Goal: Transaction & Acquisition: Purchase product/service

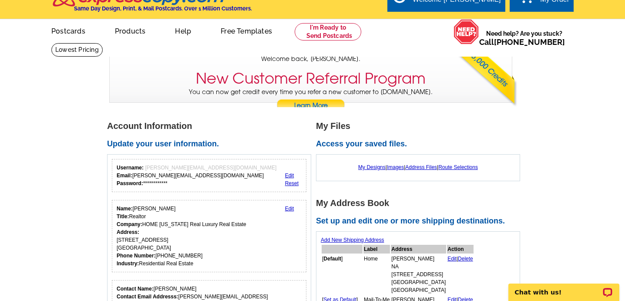
scroll to position [19, 0]
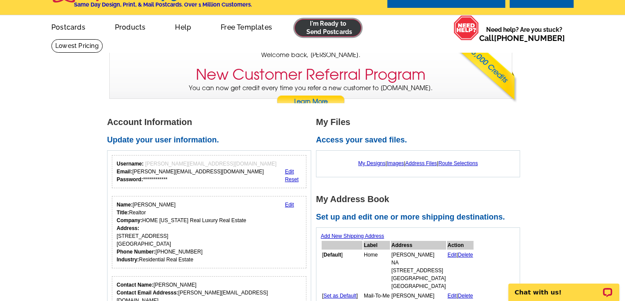
click at [332, 29] on link at bounding box center [328, 27] width 67 height 17
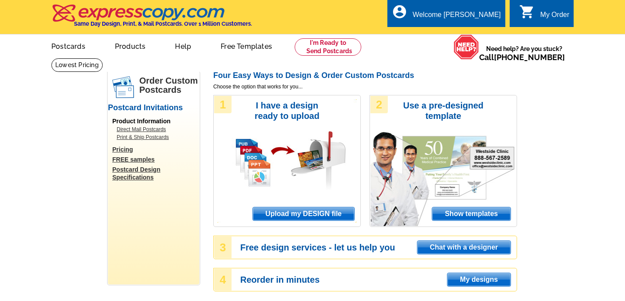
click at [312, 214] on span "Upload my DESIGN file" at bounding box center [303, 213] width 101 height 13
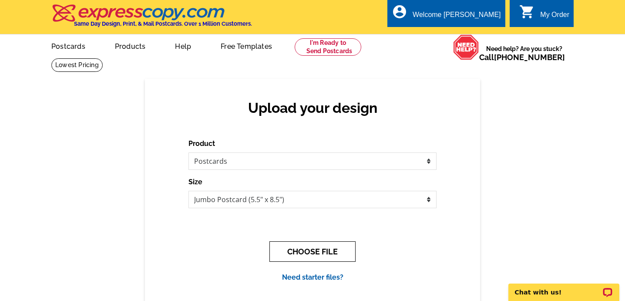
click at [318, 252] on button "CHOOSE FILE" at bounding box center [312, 251] width 86 height 20
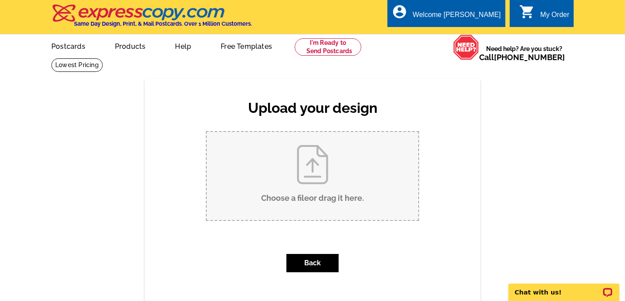
click at [310, 181] on input "Choose a file or drag it here ." at bounding box center [312, 176] width 211 height 88
click at [316, 158] on input "Choose a file or drag it here ." at bounding box center [312, 176] width 211 height 88
type input "C:\fakepath\515 Pine Forest Sold Mailer.pdf"
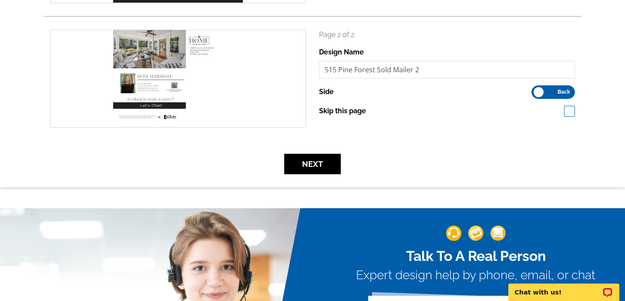
scroll to position [239, 0]
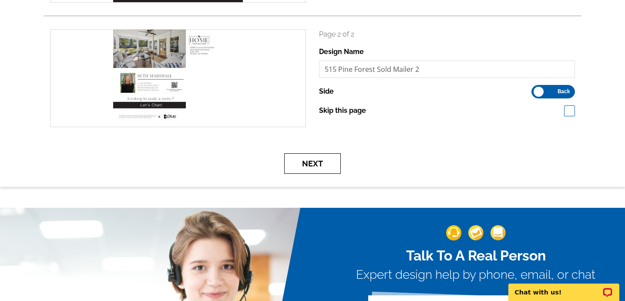
click at [323, 168] on button "Next" at bounding box center [312, 163] width 57 height 20
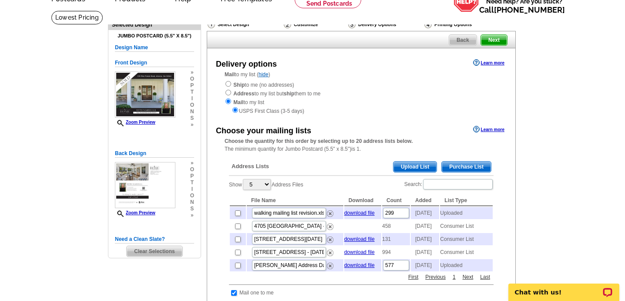
scroll to position [48, 0]
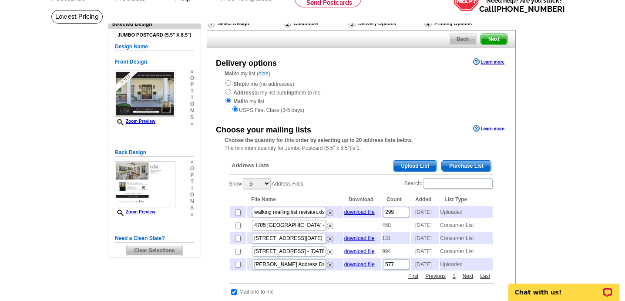
click at [238, 215] on input "checkbox" at bounding box center [238, 212] width 6 height 6
checkbox input "true"
click at [471, 165] on span "Purchase List" at bounding box center [466, 166] width 49 height 10
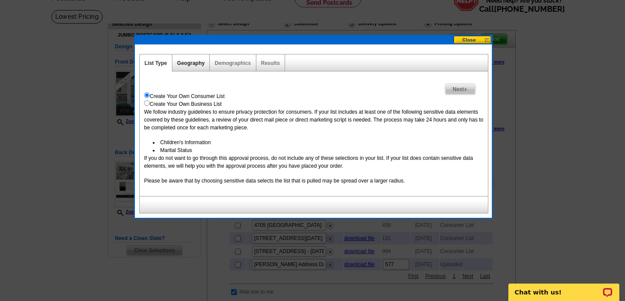
click at [184, 65] on link "Geography" at bounding box center [190, 63] width 27 height 6
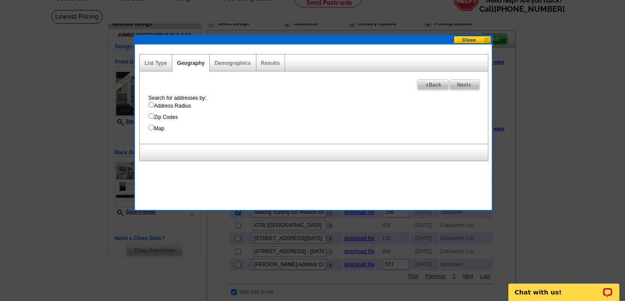
click at [153, 104] on input "Address Radius" at bounding box center [151, 105] width 6 height 6
radio input "true"
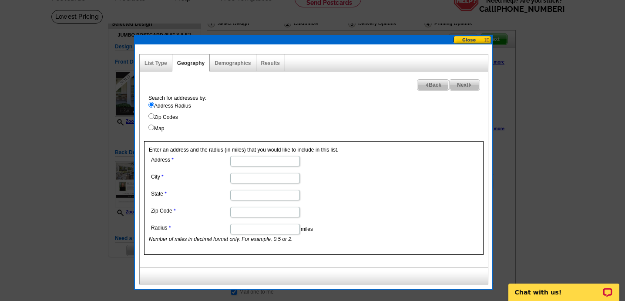
click at [256, 163] on input "Address" at bounding box center [265, 161] width 70 height 10
type input "515 Pine Forest Rd"
click at [247, 180] on input "City" at bounding box center [265, 178] width 70 height 10
type input "Atlanta"
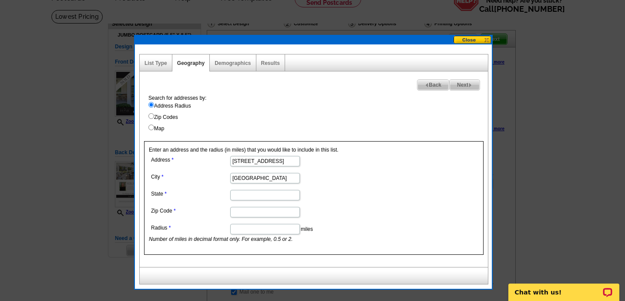
click at [243, 194] on input "State" at bounding box center [265, 195] width 70 height 10
type input "GA"
click at [244, 208] on input "Zip Code" at bounding box center [265, 212] width 70 height 10
type input "30342"
click at [342, 199] on dd "GA" at bounding box center [264, 194] width 231 height 13
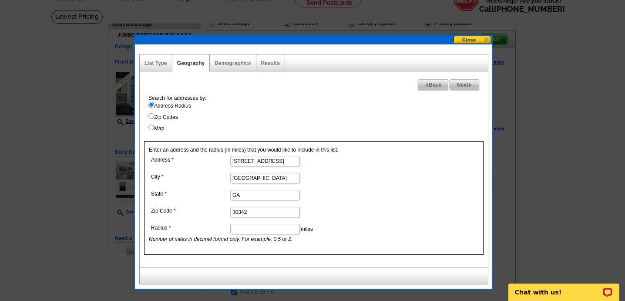
click at [276, 225] on input "Radius" at bounding box center [265, 229] width 70 height 10
type input ".25"
click at [378, 217] on dd "30342" at bounding box center [264, 211] width 231 height 13
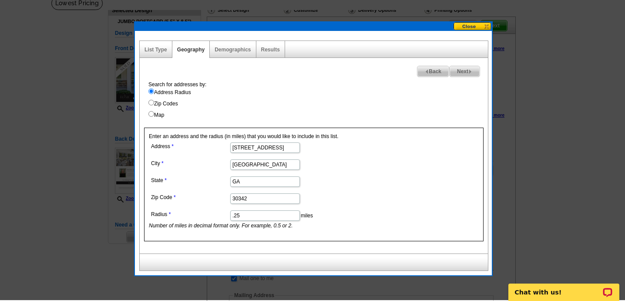
scroll to position [61, 0]
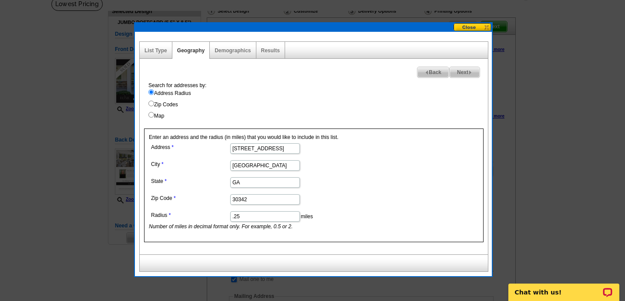
click at [469, 71] on img at bounding box center [470, 72] width 4 height 4
select select
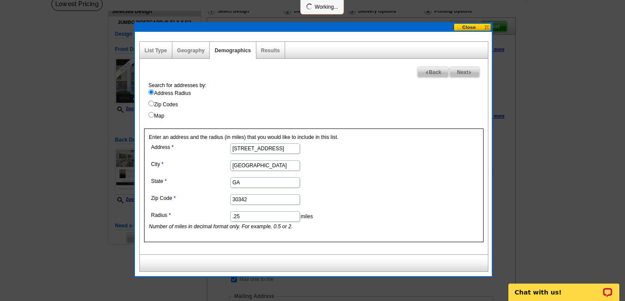
select select
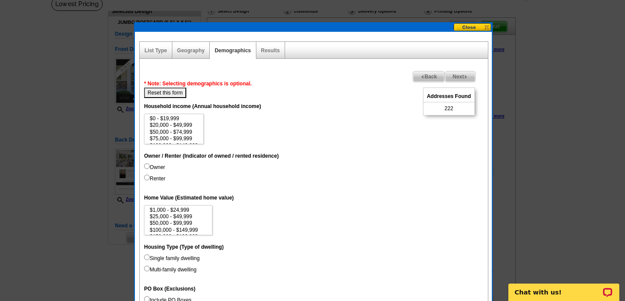
click at [194, 53] on div "Geography" at bounding box center [190, 50] width 37 height 17
click at [193, 49] on link "Geography" at bounding box center [190, 50] width 27 height 6
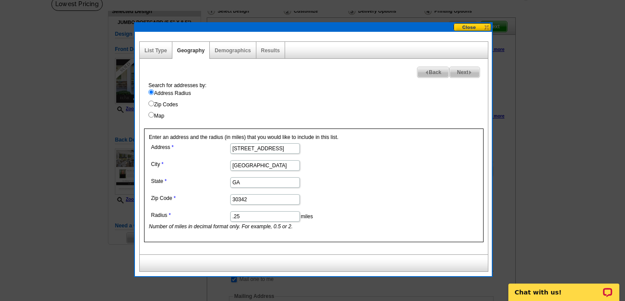
click at [241, 216] on input ".25" at bounding box center [265, 216] width 70 height 10
type input ".50"
click at [465, 71] on span "Next" at bounding box center [464, 72] width 30 height 10
select select
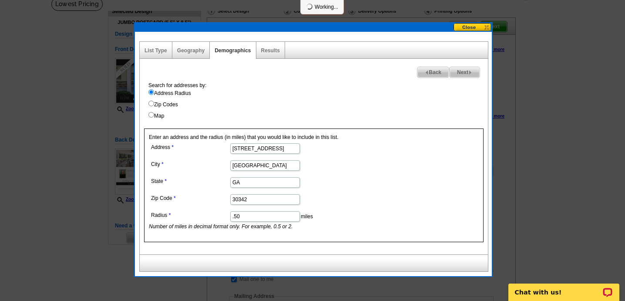
select select
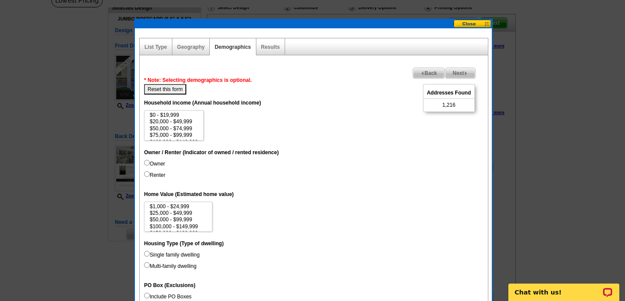
scroll to position [66, 0]
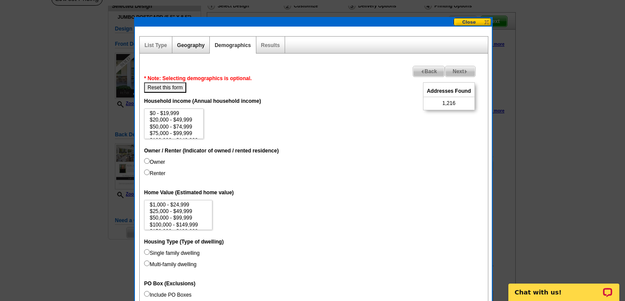
click at [193, 46] on link "Geography" at bounding box center [190, 45] width 27 height 6
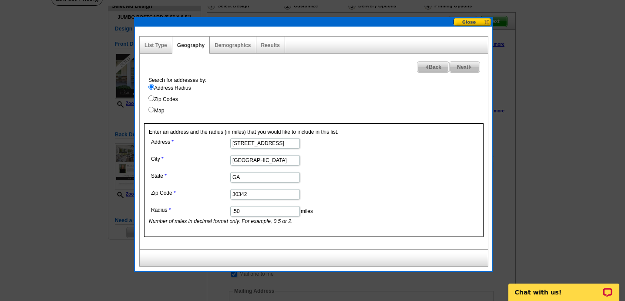
click at [243, 210] on input ".50" at bounding box center [265, 211] width 70 height 10
type input ".30"
click at [469, 64] on span "Next" at bounding box center [464, 67] width 30 height 10
select select
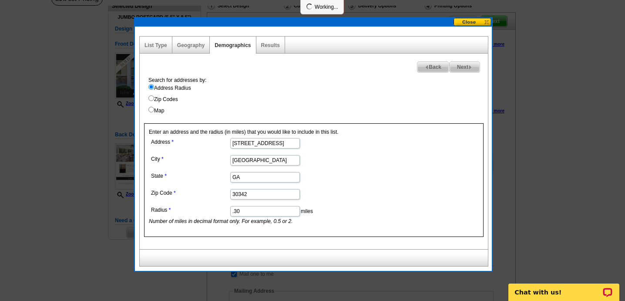
select select
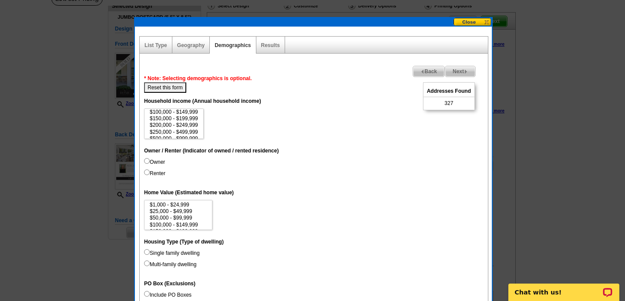
scroll to position [39, 0]
click at [185, 127] on option "$500,000 - $999,999" at bounding box center [174, 127] width 50 height 7
select select "500000-999999"
click at [177, 133] on option "$1,000,000+" at bounding box center [174, 134] width 50 height 7
click at [147, 161] on input "Owner" at bounding box center [147, 161] width 6 height 6
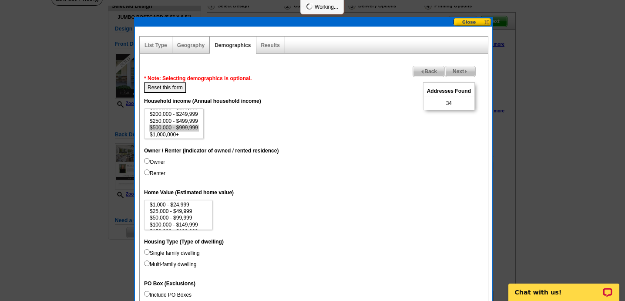
radio input "true"
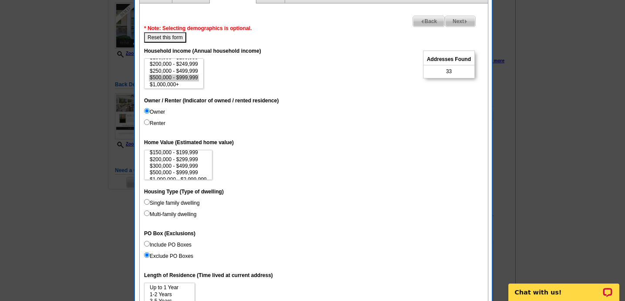
scroll to position [40, 0]
click at [166, 161] on option "$500,000 - $999,999" at bounding box center [178, 161] width 59 height 7
click at [163, 168] on option "$1,000,000 - $2,999,999" at bounding box center [178, 168] width 59 height 7
select select "500000-999999"
click at [163, 174] on option "$3,000,000+" at bounding box center [178, 174] width 59 height 7
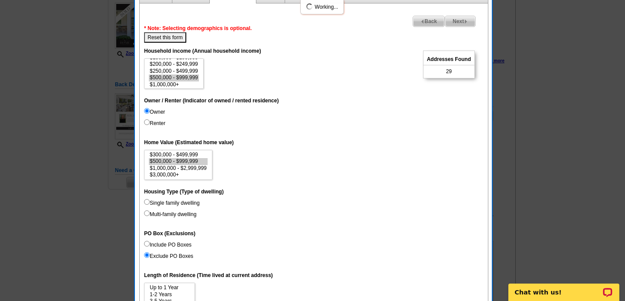
click at [147, 201] on input "Single family dwelling" at bounding box center [147, 202] width 6 height 6
radio input "true"
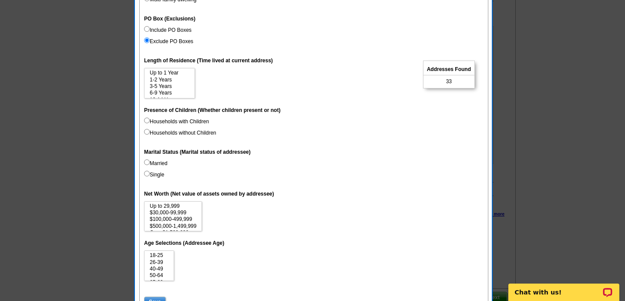
scroll to position [342, 0]
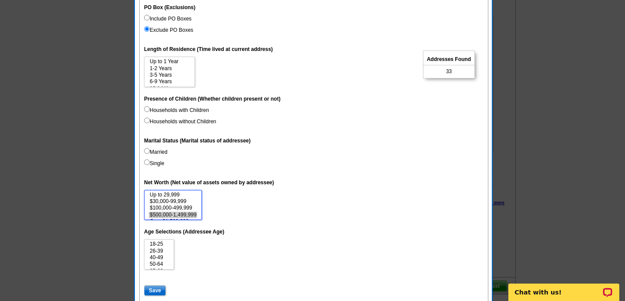
click at [180, 214] on option "$500,000-1,499,999" at bounding box center [173, 214] width 48 height 7
select select "500000-1499999"
click at [184, 214] on option "Over $1,500,000" at bounding box center [173, 214] width 48 height 7
click at [161, 251] on option "26-39" at bounding box center [159, 251] width 20 height 7
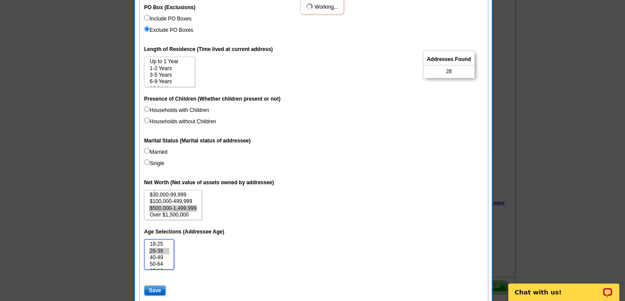
scroll to position [20, 0]
select select "26-39"
click at [158, 255] on option "70-74" at bounding box center [159, 257] width 20 height 7
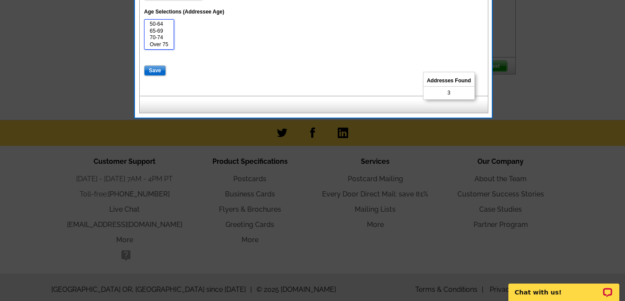
scroll to position [583, 0]
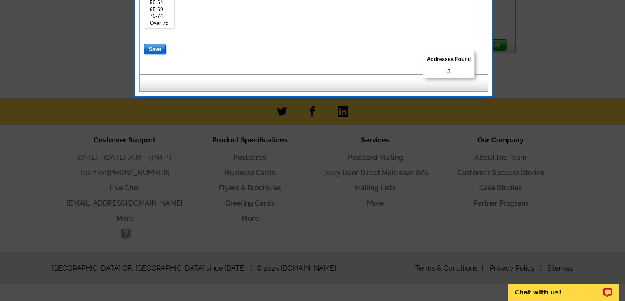
click at [157, 46] on input "Save" at bounding box center [155, 49] width 22 height 10
select select
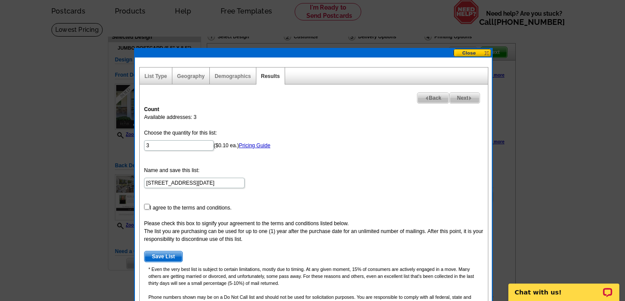
scroll to position [30, 0]
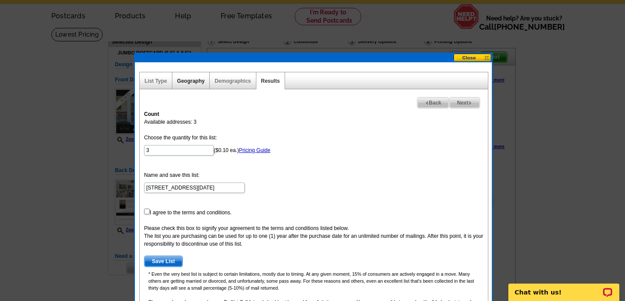
click at [195, 82] on link "Geography" at bounding box center [190, 81] width 27 height 6
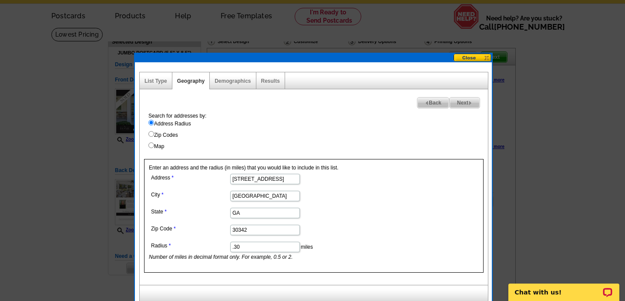
click at [245, 247] on input ".30" at bounding box center [265, 246] width 70 height 10
type input "."
type input "1"
click at [463, 104] on span "Next" at bounding box center [464, 102] width 30 height 10
select select
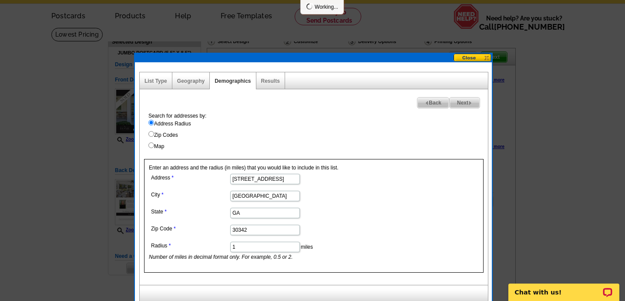
select select
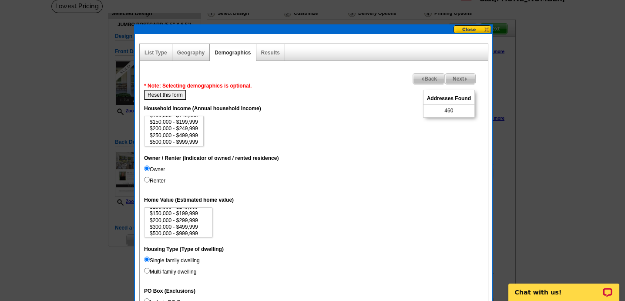
scroll to position [53, 0]
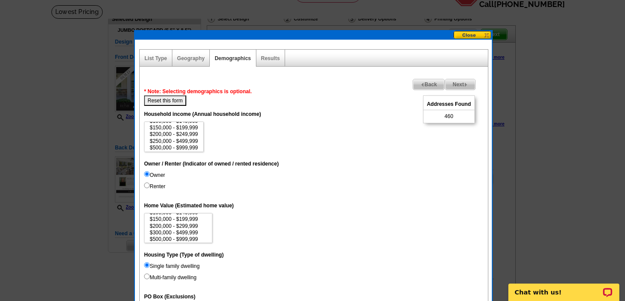
click at [466, 83] on img at bounding box center [466, 85] width 4 height 4
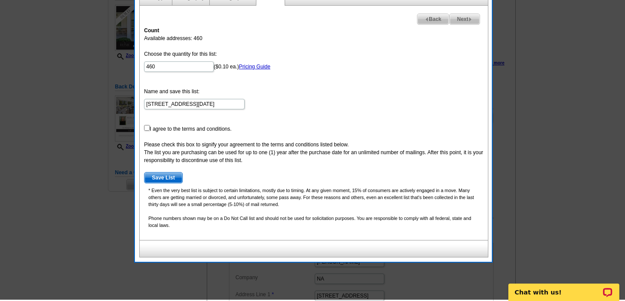
scroll to position [114, 0]
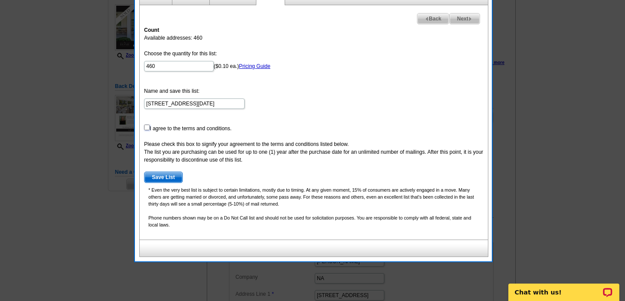
click at [146, 129] on input "checkbox" at bounding box center [147, 127] width 6 height 6
checkbox input "true"
click at [173, 177] on span "Save List" at bounding box center [163, 177] width 38 height 10
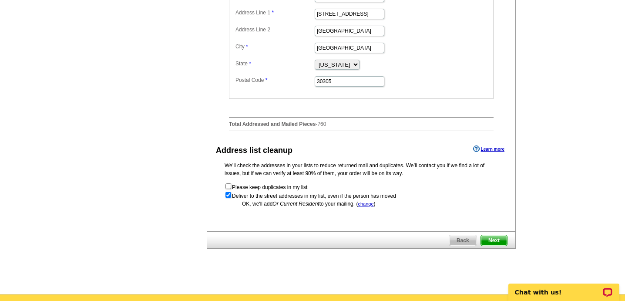
scroll to position [400, 0]
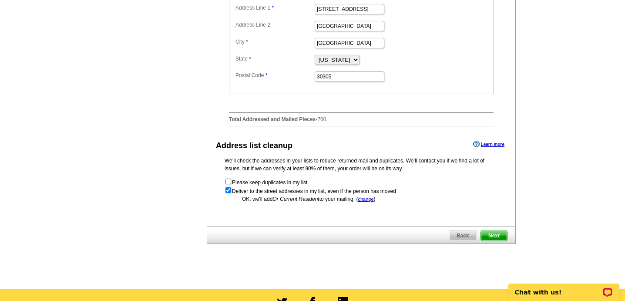
click at [500, 241] on span "Next" at bounding box center [494, 235] width 26 height 10
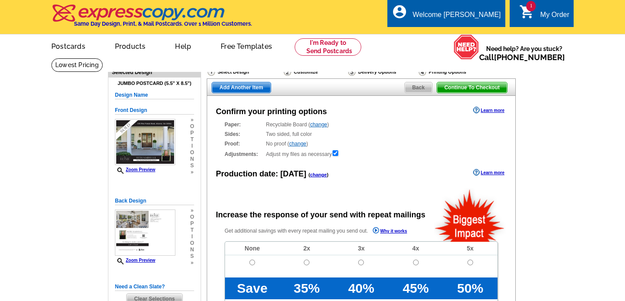
radio input "false"
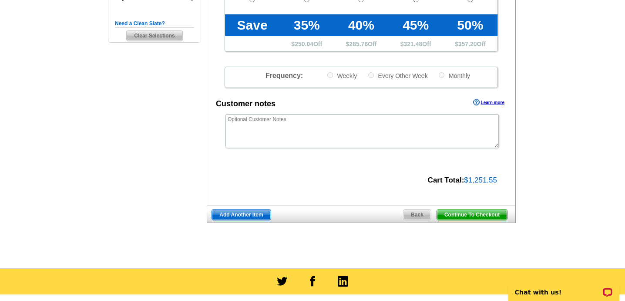
scroll to position [278, 0]
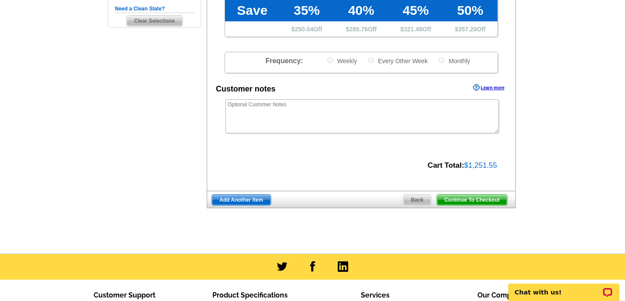
click at [471, 198] on span "Continue To Checkout" at bounding box center [472, 199] width 70 height 10
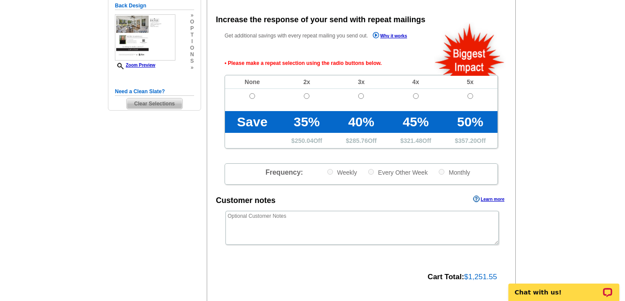
scroll to position [194, 0]
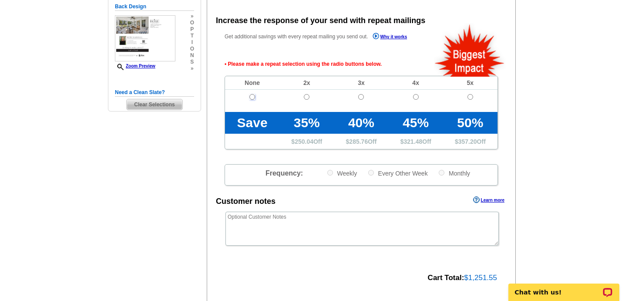
click at [250, 99] on input "radio" at bounding box center [252, 97] width 6 height 6
radio input "true"
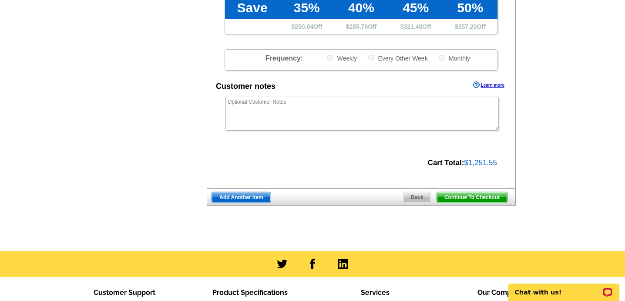
scroll to position [387, 0]
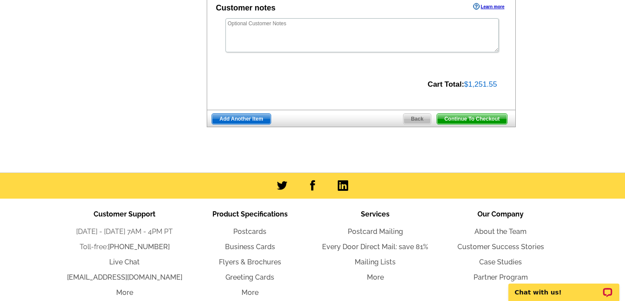
click at [496, 117] on span "Continue To Checkout" at bounding box center [472, 119] width 70 height 10
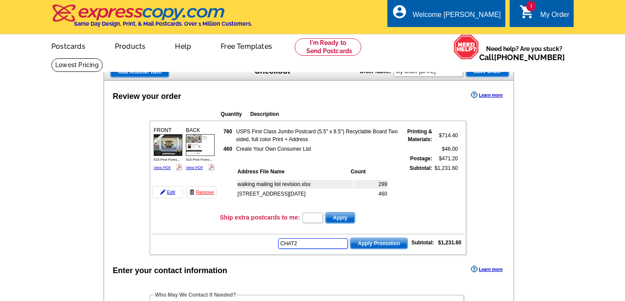
type input "CHAT20"
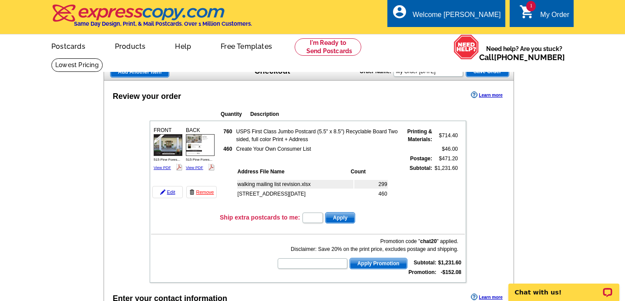
type input "CHAT20"
type input "HURRY40"
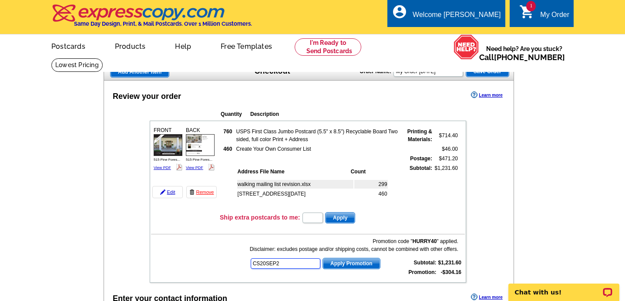
type input "CS20SEP21"
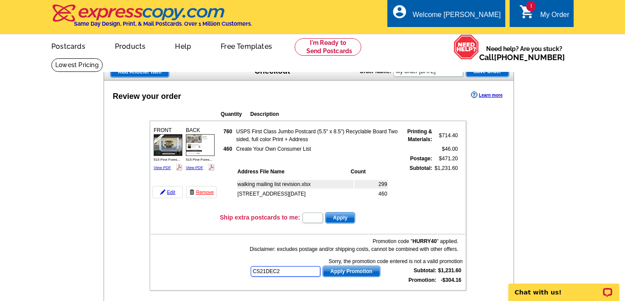
type input "CS21DEC20"
type input "E20APRILROUNDUP21"
type input "E20DAD21"
type input "E20FAST21"
type input "E20HANGERS21"
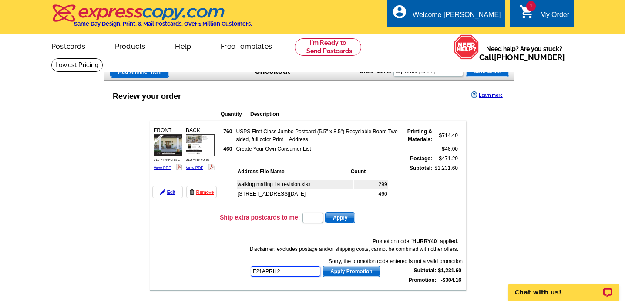
type input "E21APRIL25"
type input "E21FallReport30"
type input "HURRY40"
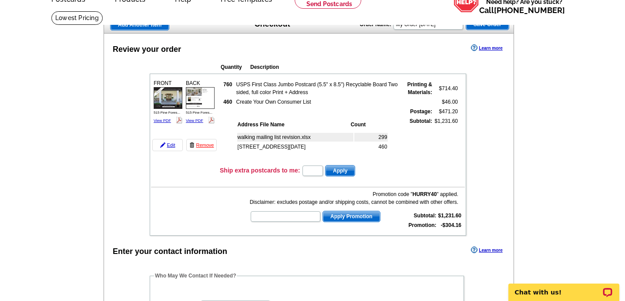
scroll to position [67, 0]
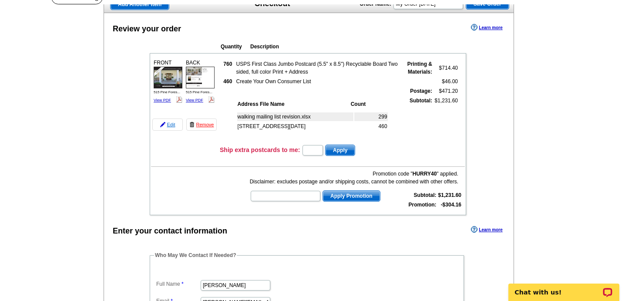
click at [172, 125] on link "Edit" at bounding box center [167, 124] width 30 height 12
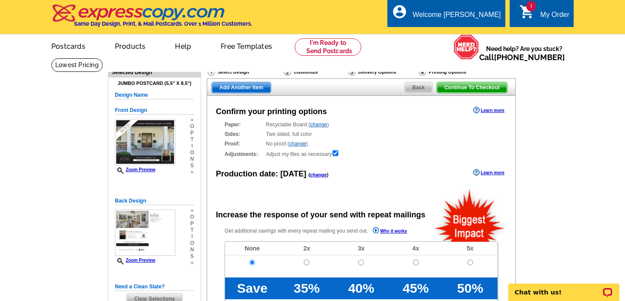
click at [380, 70] on div "Delivery Options" at bounding box center [382, 72] width 70 height 11
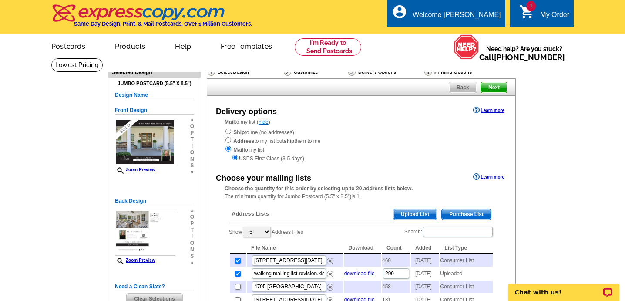
click at [378, 71] on div "Delivery Options" at bounding box center [385, 72] width 76 height 11
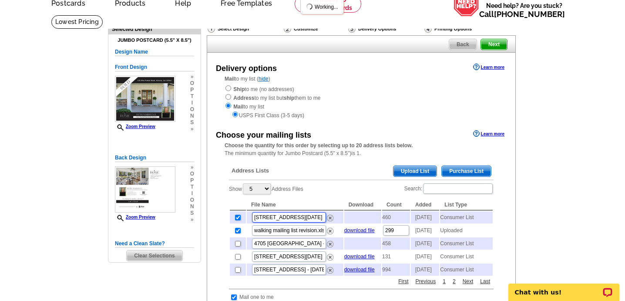
click at [266, 219] on input "[STREET_ADDRESS][DATE]" at bounding box center [289, 217] width 74 height 10
click at [235, 220] on input "checkbox" at bounding box center [238, 218] width 6 height 6
checkbox input "false"
click at [237, 220] on input "checkbox" at bounding box center [238, 218] width 6 height 6
checkbox input "true"
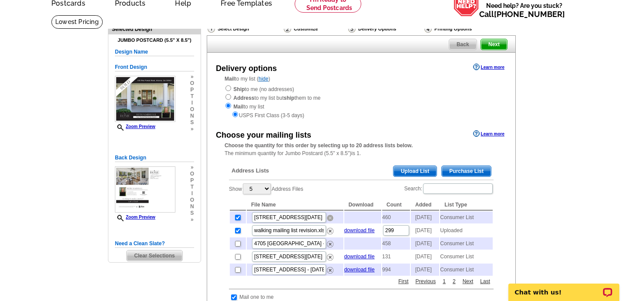
click at [329, 219] on img at bounding box center [330, 218] width 7 height 7
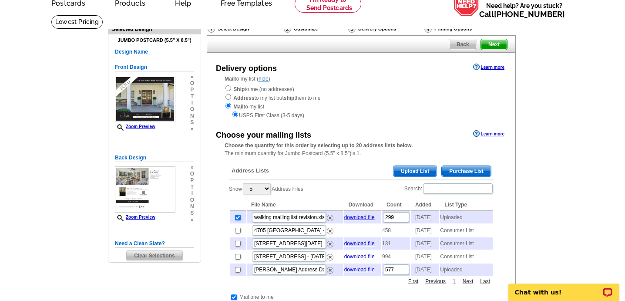
click at [465, 172] on span "Purchase List" at bounding box center [466, 171] width 49 height 10
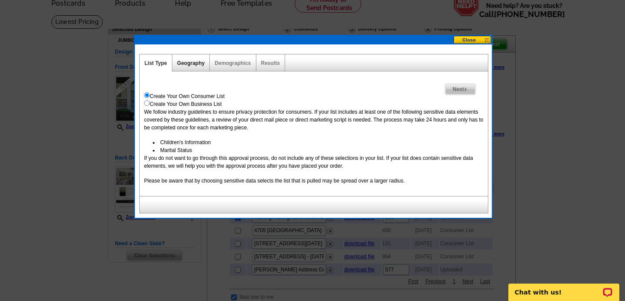
click at [191, 64] on link "Geography" at bounding box center [190, 63] width 27 height 6
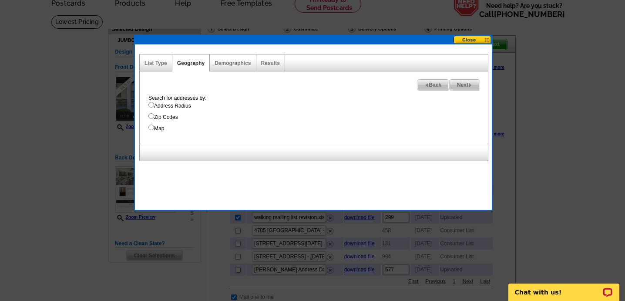
click at [151, 107] on input "Address Radius" at bounding box center [151, 105] width 6 height 6
radio input "true"
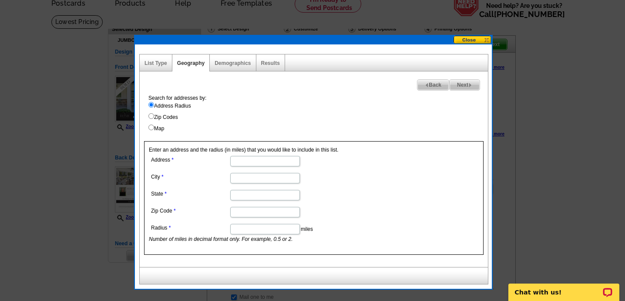
click at [246, 164] on input "Address" at bounding box center [265, 161] width 70 height 10
type input "515 Pine Forest Rd"
click at [255, 180] on input "City" at bounding box center [265, 178] width 70 height 10
type input "Atlanta"
type input "Georgia"
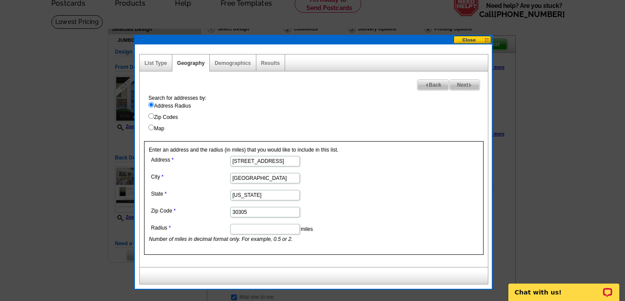
scroll to position [42, 0]
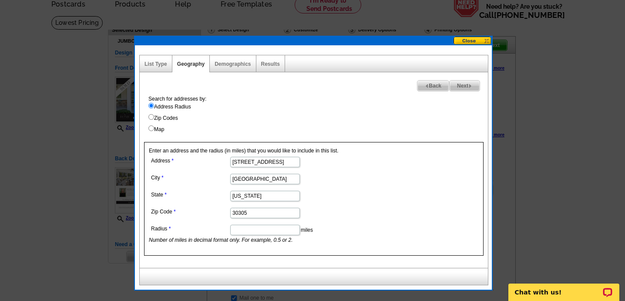
click at [251, 208] on input "30305" at bounding box center [265, 213] width 70 height 10
click at [248, 215] on input "30305" at bounding box center [265, 213] width 70 height 10
type input "30342"
click at [204, 219] on dl "Address 515 Pine Forest Rd City Atlanta State Georgia Zip Code 30342 Radius mil…" at bounding box center [264, 198] width 231 height 89
click at [248, 230] on input "Radius" at bounding box center [265, 230] width 70 height 10
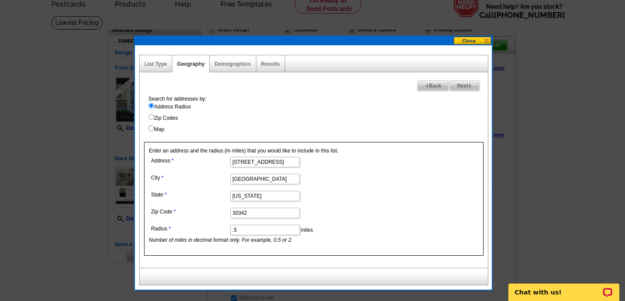
type input ".50"
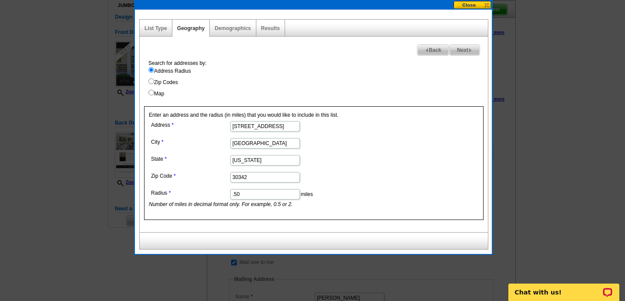
click at [466, 52] on span "Next" at bounding box center [464, 50] width 30 height 10
select select
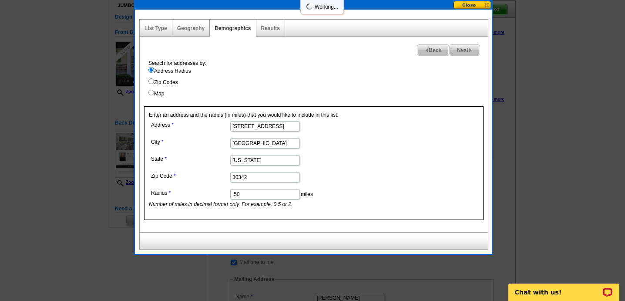
select select
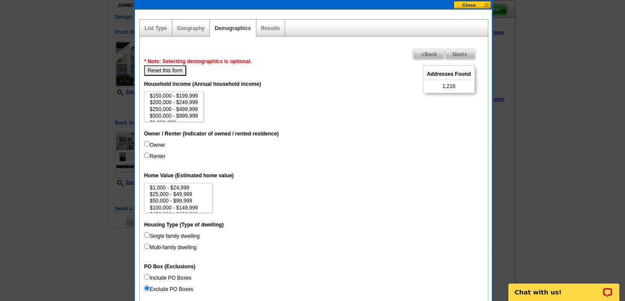
scroll to position [36, 0]
click at [186, 113] on option "$500,000 - $999,999" at bounding box center [174, 114] width 50 height 7
select select "500000-999999"
click at [179, 118] on option "$1,000,000+" at bounding box center [174, 121] width 50 height 7
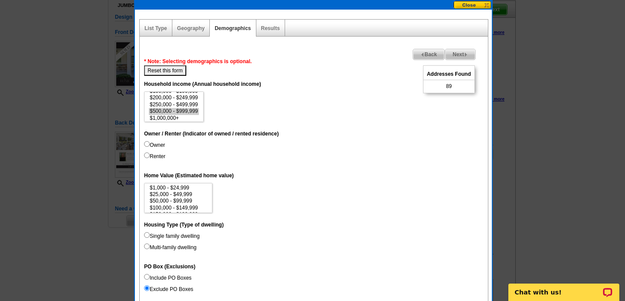
click at [146, 144] on input "Owner" at bounding box center [147, 144] width 6 height 6
radio input "true"
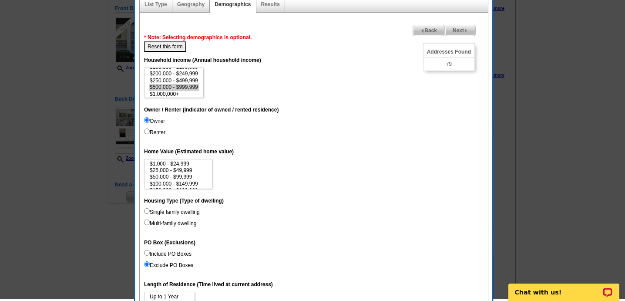
scroll to position [102, 0]
click at [462, 30] on span "Next" at bounding box center [460, 30] width 30 height 10
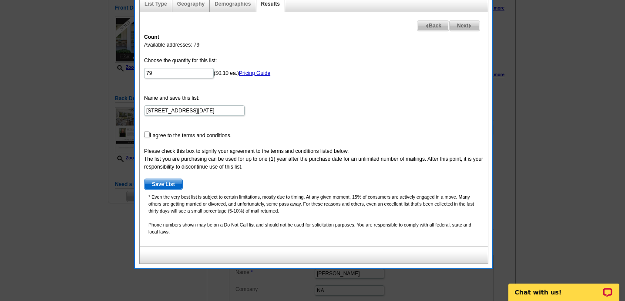
click at [171, 183] on span "Save List" at bounding box center [163, 184] width 38 height 10
click at [145, 134] on input "checkbox" at bounding box center [147, 134] width 6 height 6
checkbox input "true"
click at [161, 183] on span "Save List" at bounding box center [163, 184] width 38 height 10
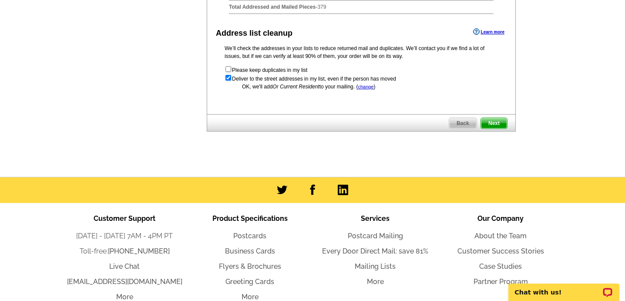
scroll to position [515, 0]
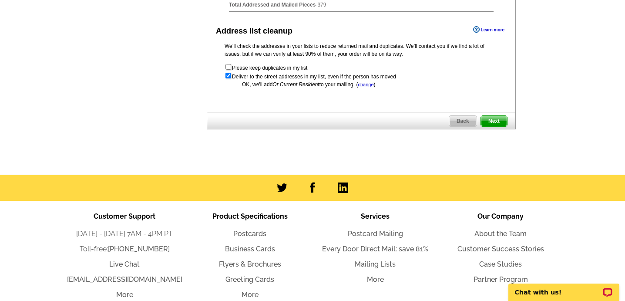
click at [498, 126] on span "Next" at bounding box center [494, 121] width 26 height 10
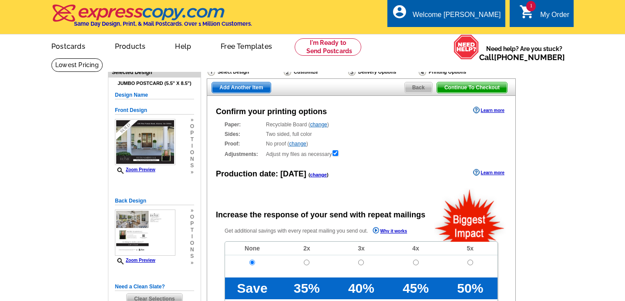
radio input "false"
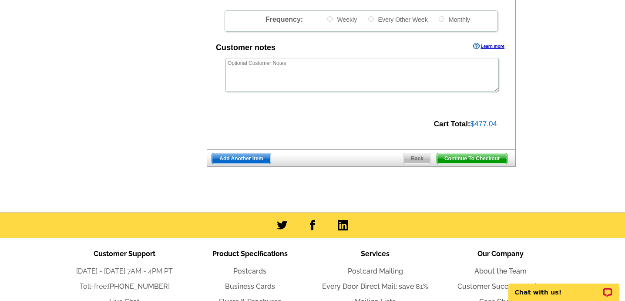
scroll to position [320, 0]
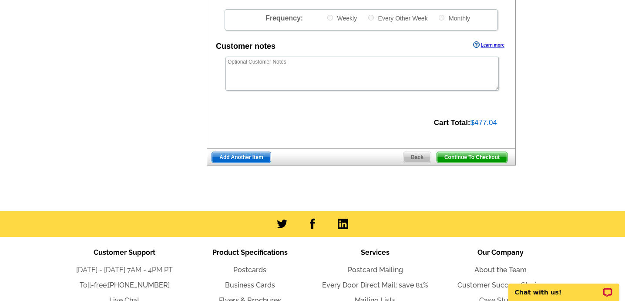
click at [494, 158] on span "Continue To Checkout" at bounding box center [472, 157] width 70 height 10
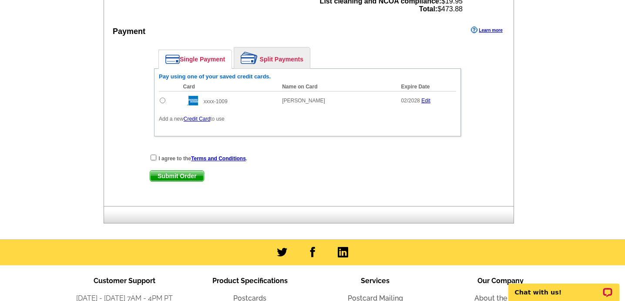
scroll to position [417, 0]
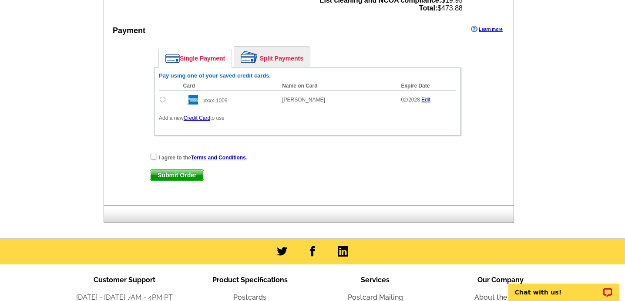
click at [163, 98] on input "radio" at bounding box center [163, 100] width 6 height 6
radio input "true"
click at [153, 158] on input "checkbox" at bounding box center [154, 157] width 6 height 6
checkbox input "true"
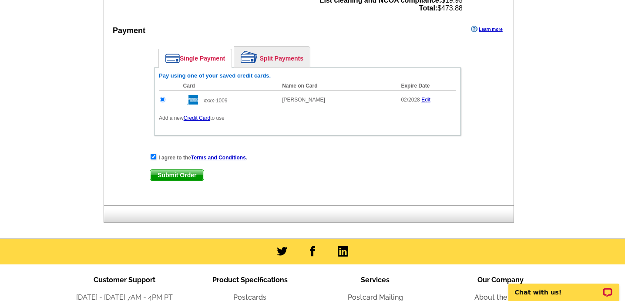
click at [169, 176] on span "Submit Order" at bounding box center [177, 175] width 54 height 10
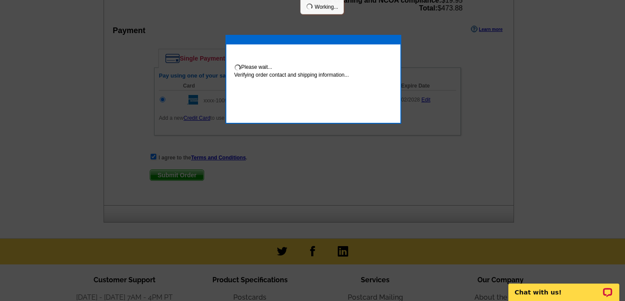
scroll to position [461, 0]
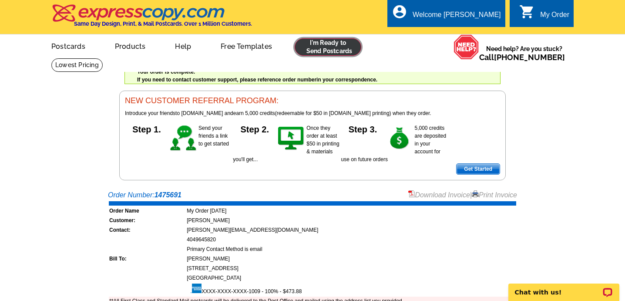
click at [332, 47] on link at bounding box center [328, 46] width 67 height 17
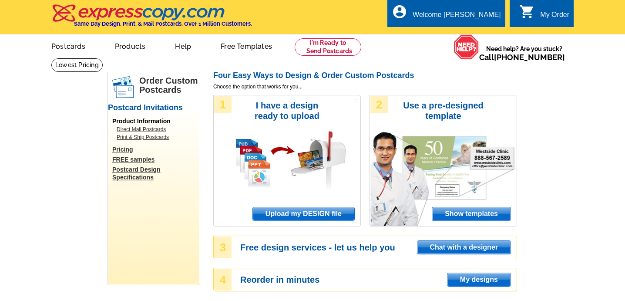
click at [299, 213] on span "Upload my DESIGN file" at bounding box center [303, 213] width 101 height 13
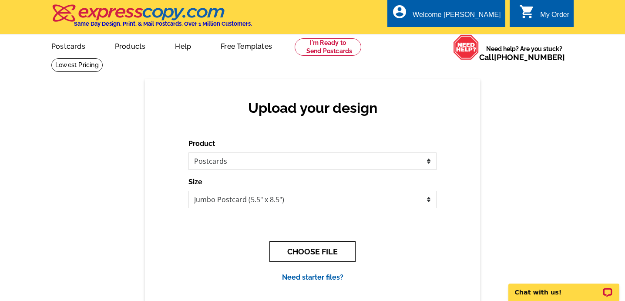
click at [313, 248] on button "CHOOSE FILE" at bounding box center [312, 251] width 86 height 20
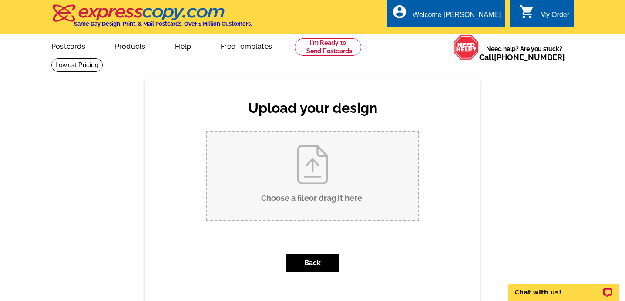
click at [310, 181] on input "Choose a file or drag it here ." at bounding box center [312, 176] width 211 height 88
type input "C:\fakepath\2318 Havenridge Sold Mailer.pdf"
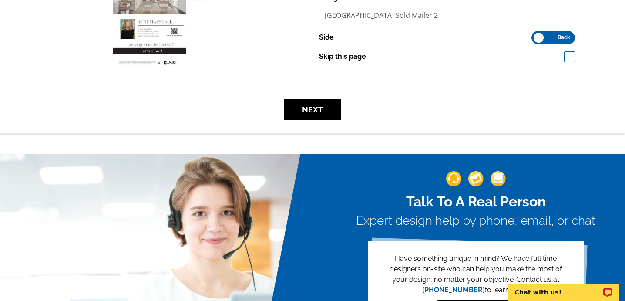
scroll to position [294, 0]
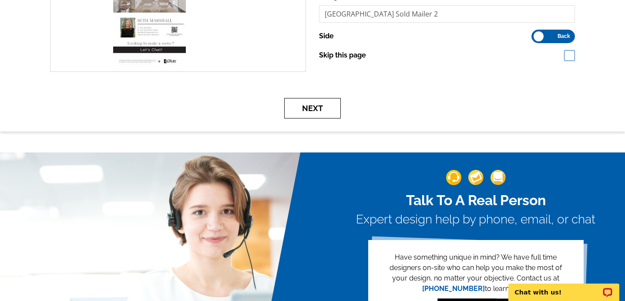
click at [314, 111] on button "Next" at bounding box center [312, 108] width 57 height 20
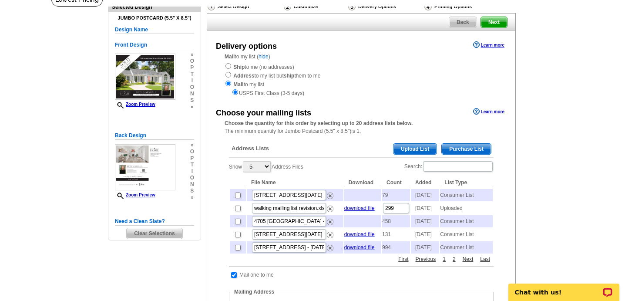
scroll to position [72, 0]
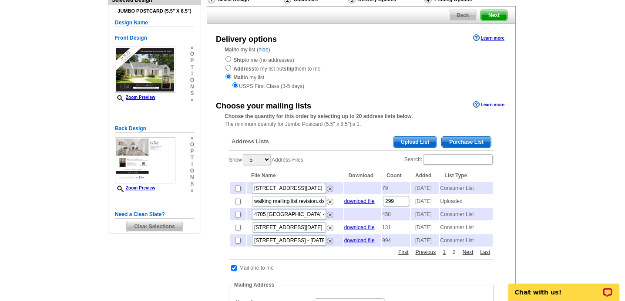
click at [455, 256] on link "2" at bounding box center [453, 252] width 7 height 8
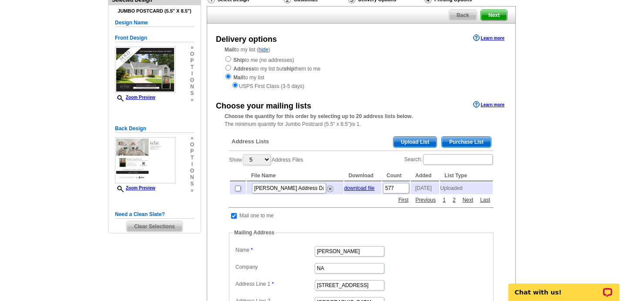
click at [239, 190] on input "checkbox" at bounding box center [238, 188] width 6 height 6
checkbox input "true"
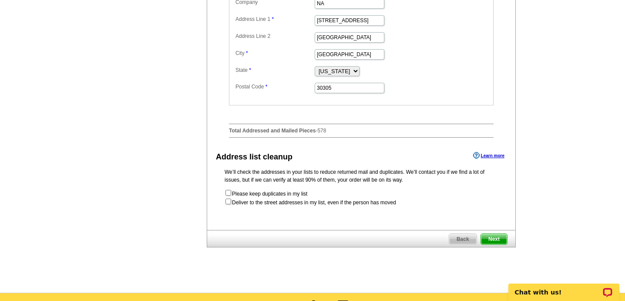
scroll to position [393, 0]
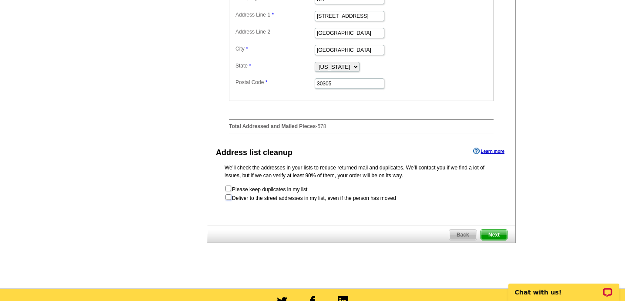
click at [228, 200] on input "checkbox" at bounding box center [228, 197] width 6 height 6
checkbox input "true"
radio input "true"
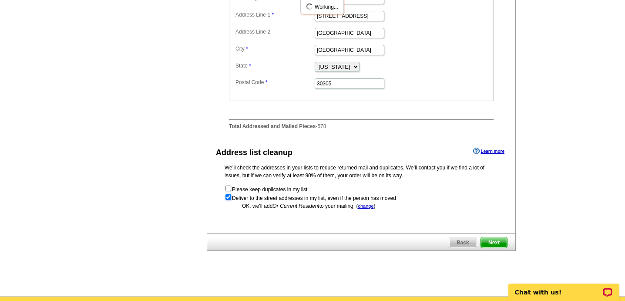
scroll to position [0, 0]
click at [497, 248] on span "Next" at bounding box center [494, 242] width 26 height 10
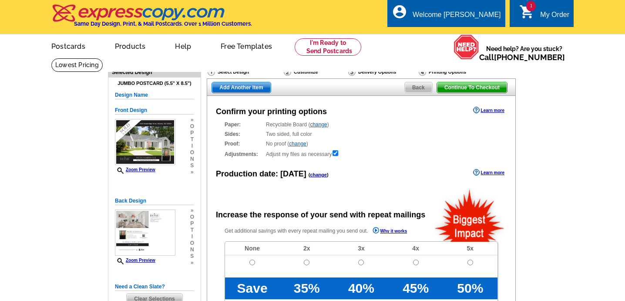
radio input "false"
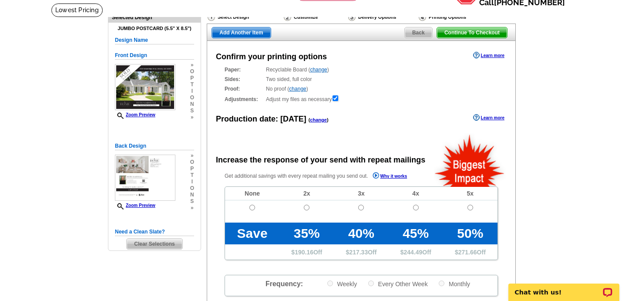
scroll to position [58, 0]
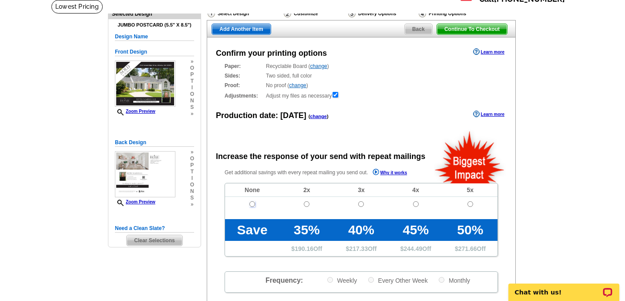
click at [249, 205] on input "radio" at bounding box center [252, 204] width 6 height 6
radio input "true"
click at [248, 29] on span "Add Another Item" at bounding box center [241, 29] width 58 height 10
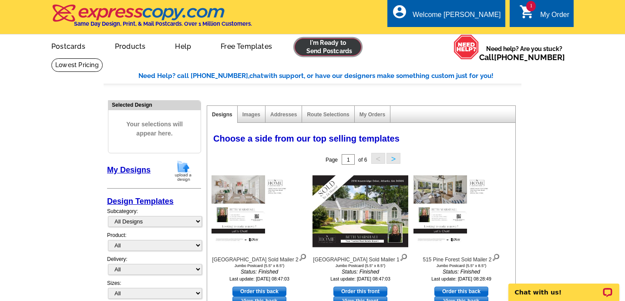
click at [322, 48] on link at bounding box center [328, 46] width 67 height 17
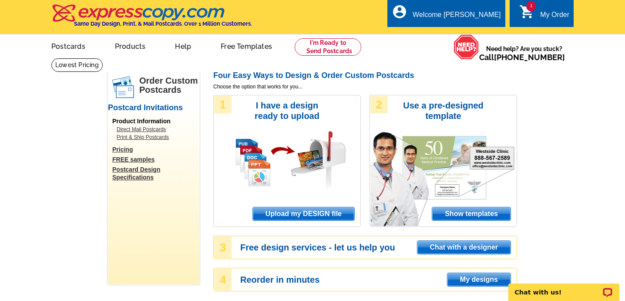
click at [321, 213] on span "Upload my DESIGN file" at bounding box center [303, 213] width 101 height 13
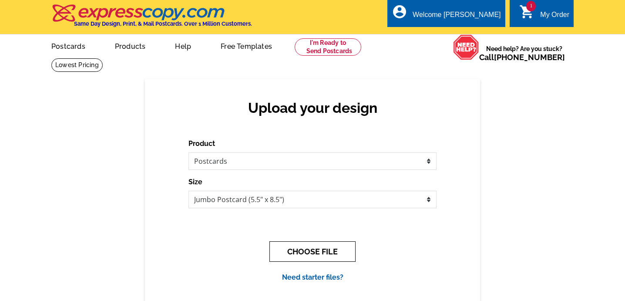
click at [322, 254] on button "CHOOSE FILE" at bounding box center [312, 251] width 86 height 20
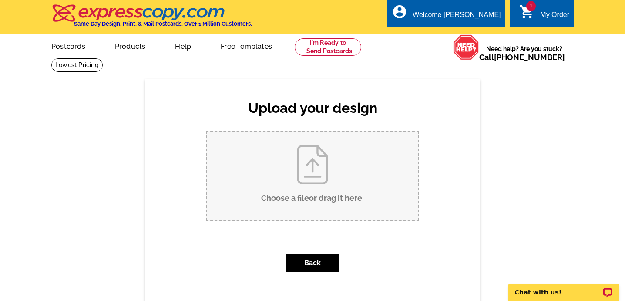
click at [323, 193] on input "Choose a file or drag it here ." at bounding box center [312, 176] width 211 height 88
type input "C:\fakepath\401 Peachtree Battle Sold Mailer.pdf"
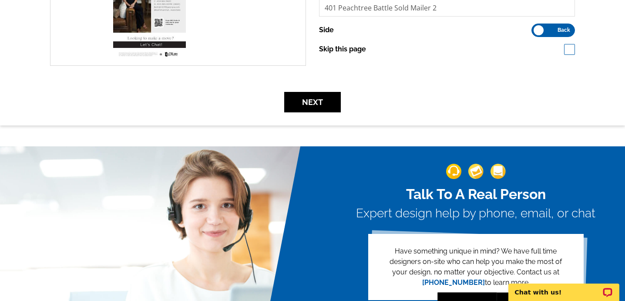
scroll to position [302, 0]
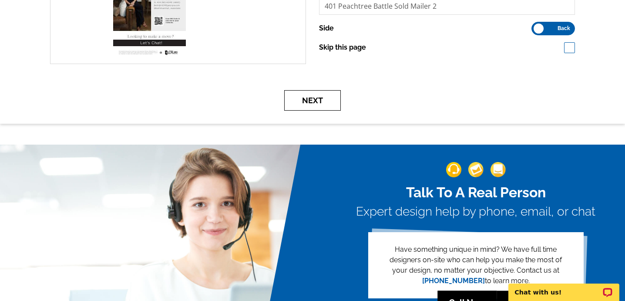
click at [312, 103] on button "Next" at bounding box center [312, 100] width 57 height 20
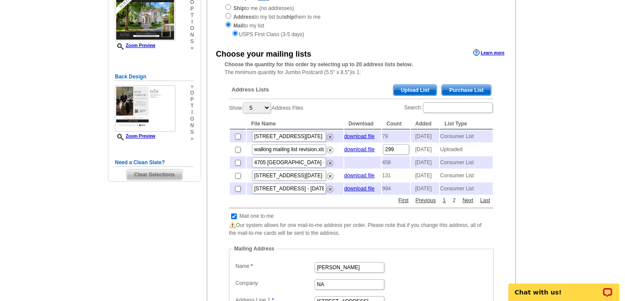
click at [455, 204] on link "2" at bounding box center [453, 200] width 7 height 8
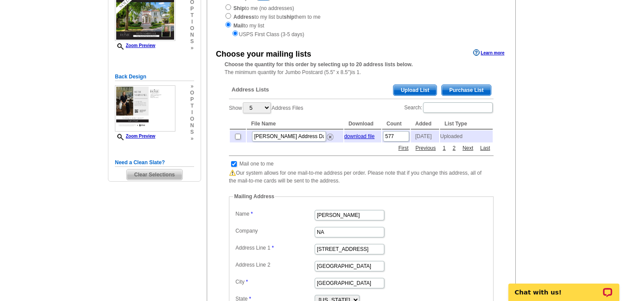
click at [241, 138] on td at bounding box center [238, 136] width 16 height 12
click at [238, 138] on input "checkbox" at bounding box center [238, 137] width 6 height 6
checkbox input "true"
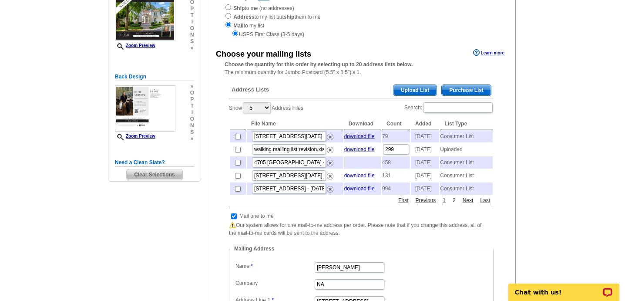
click at [453, 204] on link "2" at bounding box center [453, 200] width 7 height 8
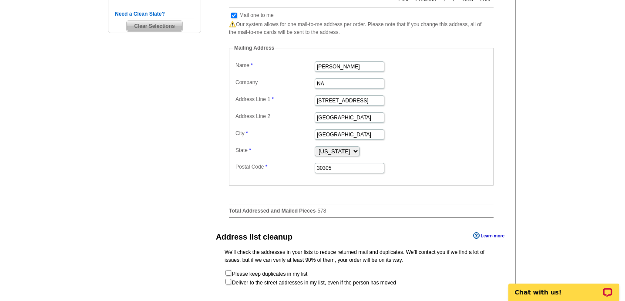
scroll to position [347, 0]
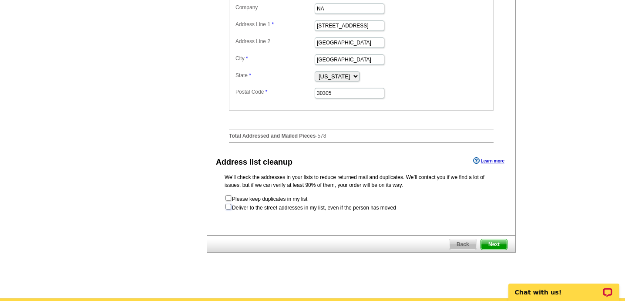
click at [229, 209] on input "checkbox" at bounding box center [228, 207] width 6 height 6
checkbox input "true"
radio input "true"
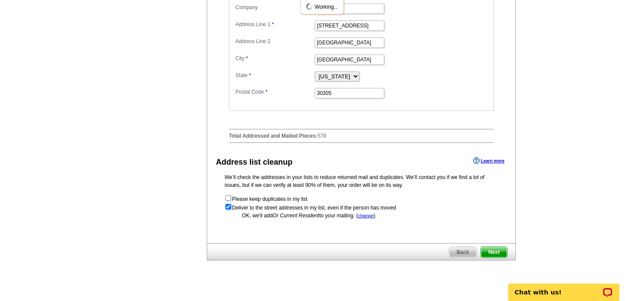
scroll to position [0, 0]
click at [499, 254] on span "Next" at bounding box center [494, 252] width 26 height 10
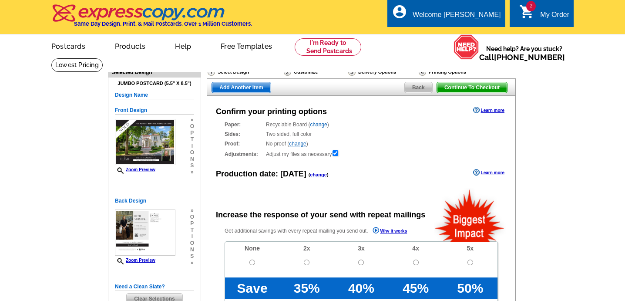
radio input "false"
click at [251, 263] on input "radio" at bounding box center [252, 262] width 6 height 6
radio input "true"
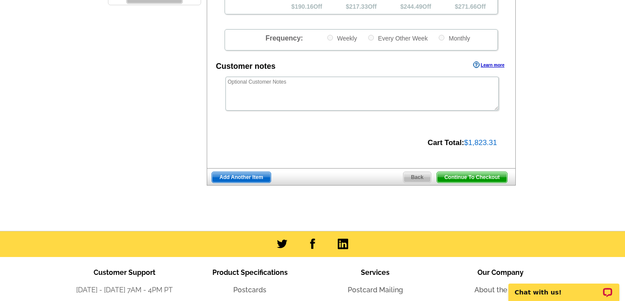
scroll to position [302, 0]
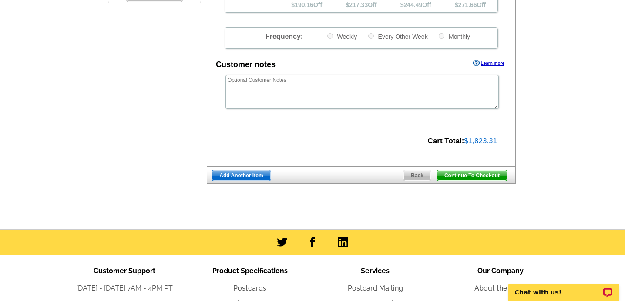
click at [486, 177] on span "Continue To Checkout" at bounding box center [472, 175] width 70 height 10
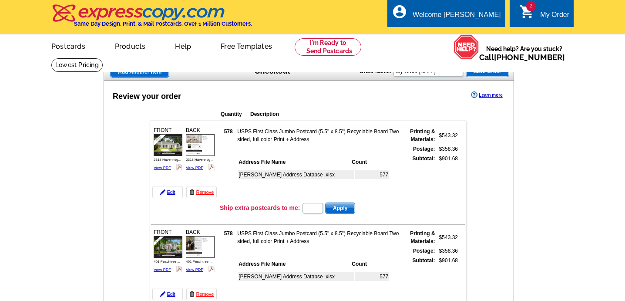
scroll to position [22, 0]
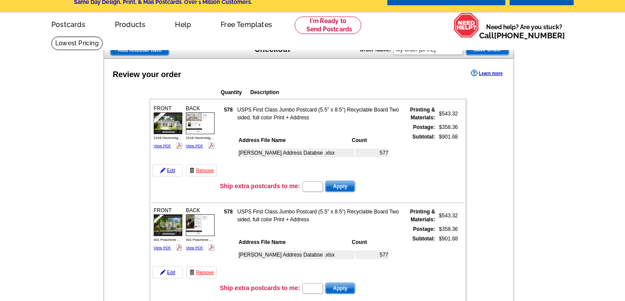
type input "CHAT20"
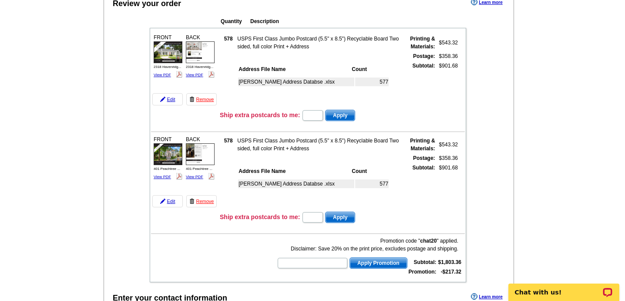
scroll to position [93, 0]
click at [171, 101] on link "Edit" at bounding box center [167, 99] width 30 height 12
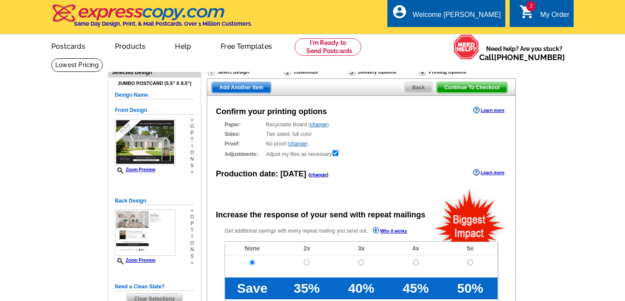
radio input "false"
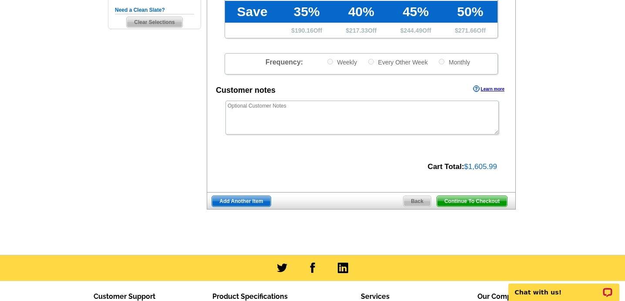
click at [480, 202] on span "Continue To Checkout" at bounding box center [472, 201] width 70 height 10
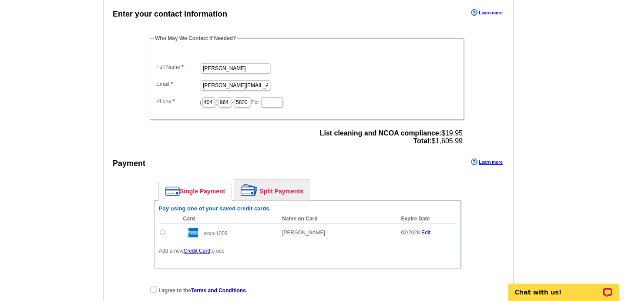
click at [163, 232] on input "radio" at bounding box center [163, 232] width 6 height 6
radio input "true"
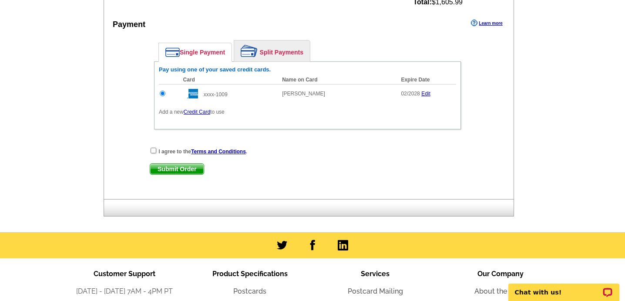
scroll to position [597, 0]
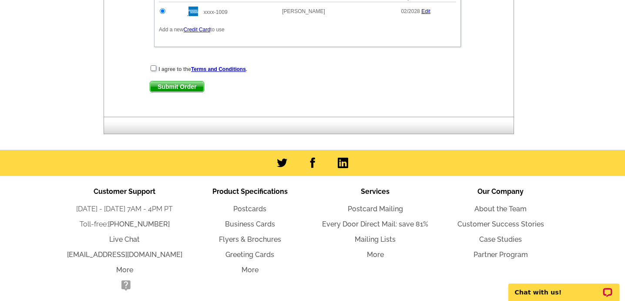
click at [154, 66] on input "checkbox" at bounding box center [154, 68] width 6 height 6
checkbox input "true"
click at [174, 87] on span "Submit Order" at bounding box center [177, 86] width 54 height 10
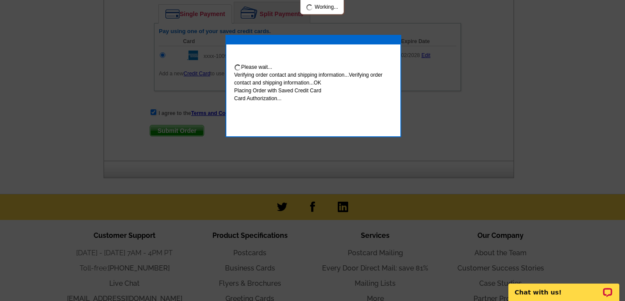
scroll to position [641, 0]
